Goal: Navigation & Orientation: Find specific page/section

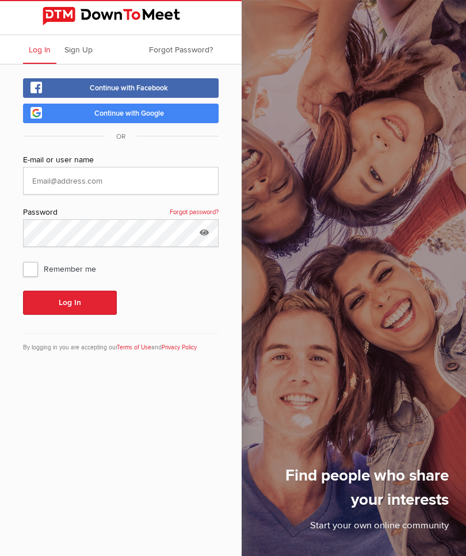
scroll to position [75, 0]
click at [161, 183] on input "text" at bounding box center [121, 181] width 196 height 28
type input "[PERSON_NAME][EMAIL_ADDRESS][PERSON_NAME][DOMAIN_NAME]"
click at [70, 303] on button "Log In" at bounding box center [70, 303] width 94 height 24
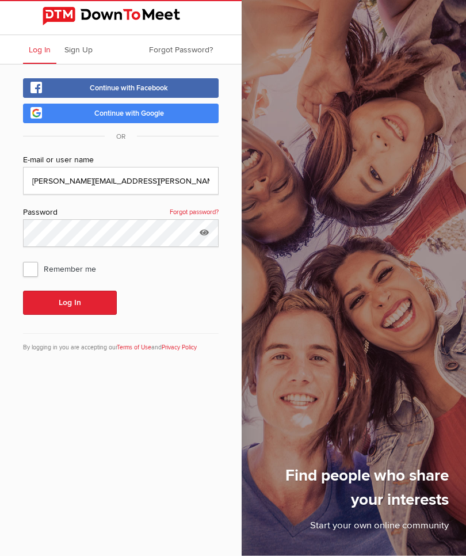
click at [29, 271] on span "Remember me" at bounding box center [65, 269] width 85 height 21
click at [23, 259] on input "Remember me" at bounding box center [22, 258] width 1 height 1
checkbox input "true"
click at [71, 306] on button "Log In" at bounding box center [70, 302] width 94 height 24
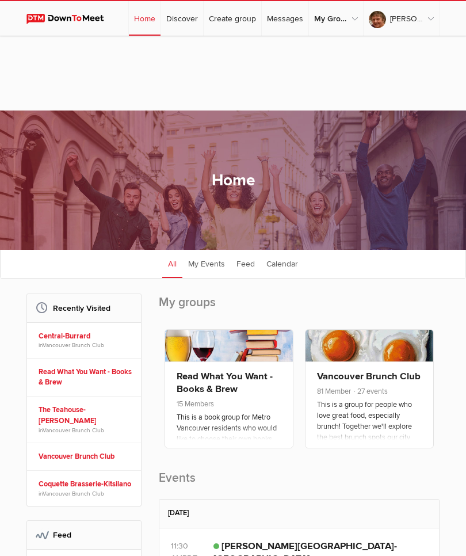
click at [74, 349] on link "Vancouver Brunch Club" at bounding box center [74, 345] width 62 height 7
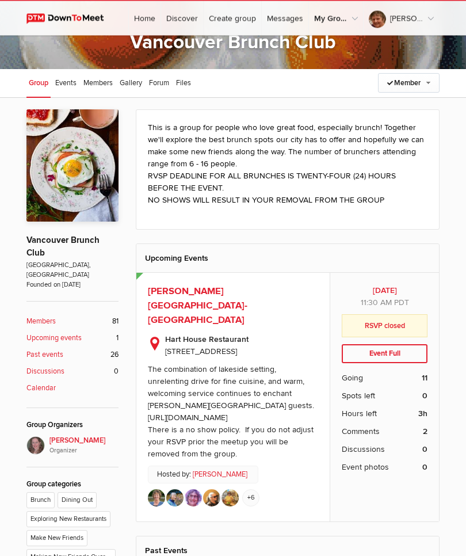
scroll to position [159, 0]
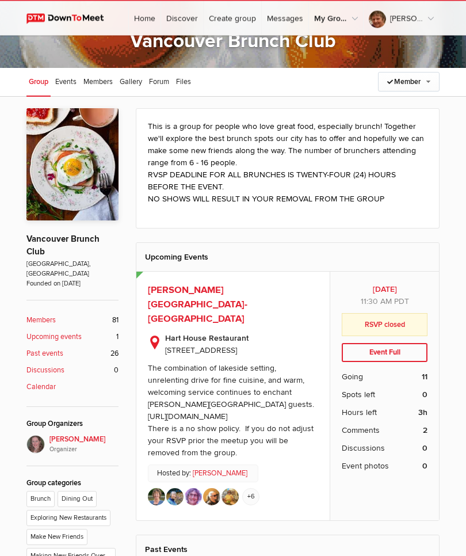
click at [465, 236] on html "☰ [PERSON_NAME] Home Discover Create group Messages My Groups My Groups Read Wh…" at bounding box center [233, 119] width 466 height 556
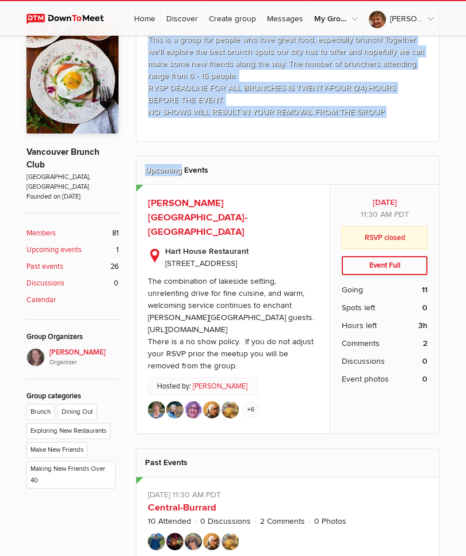
scroll to position [0, 0]
